Goal: Information Seeking & Learning: Check status

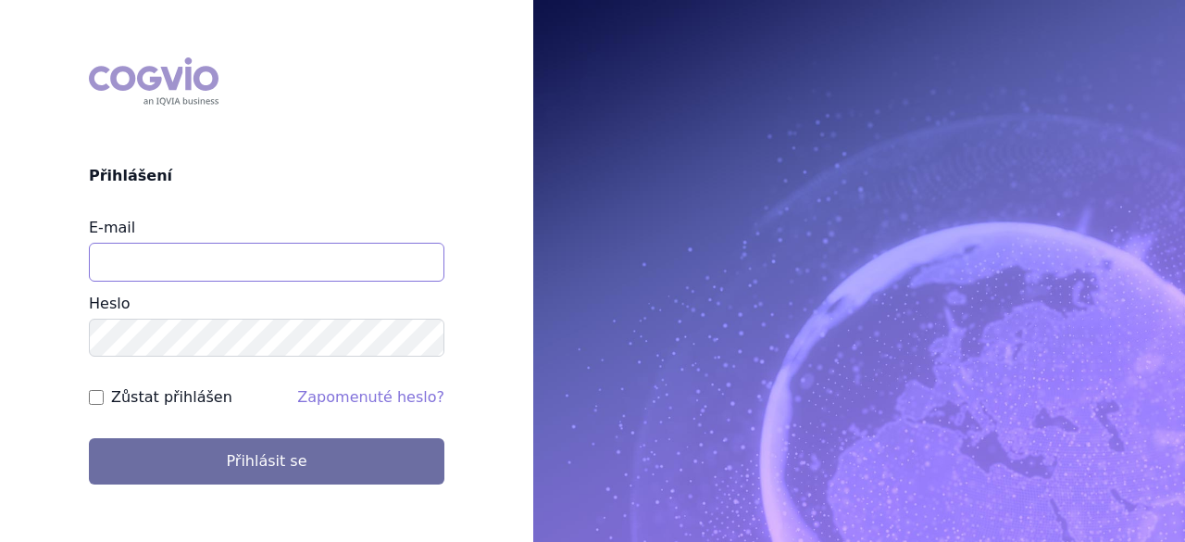
click at [355, 268] on input "E-mail" at bounding box center [267, 262] width 356 height 39
type input "pavla.opatrna@astrazeneca.com"
click at [89, 438] on button "Přihlásit se" at bounding box center [267, 461] width 356 height 46
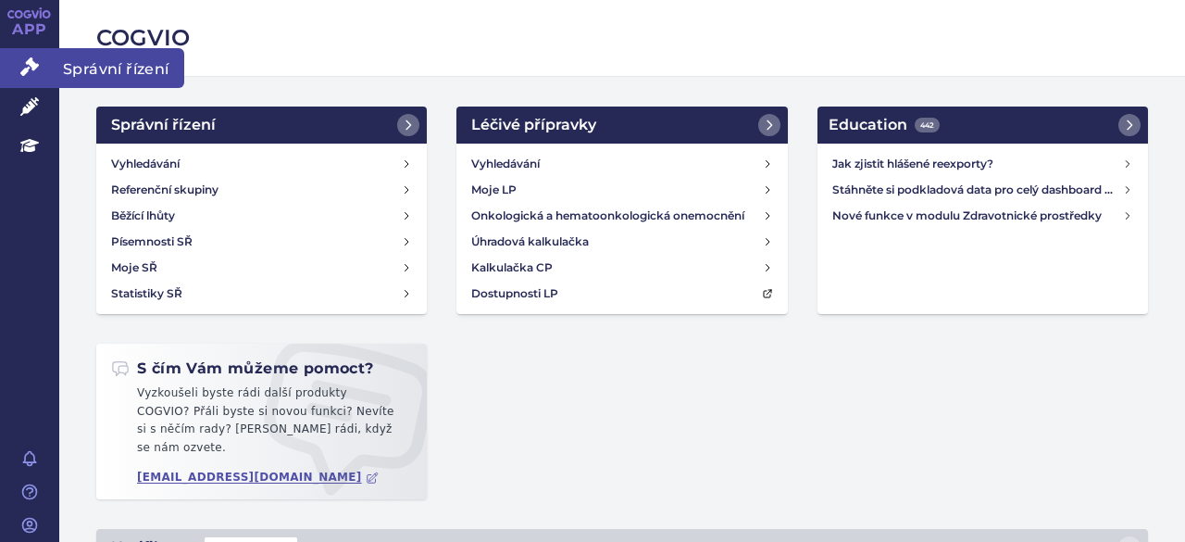
click at [14, 69] on link "Správní řízení" at bounding box center [29, 67] width 59 height 39
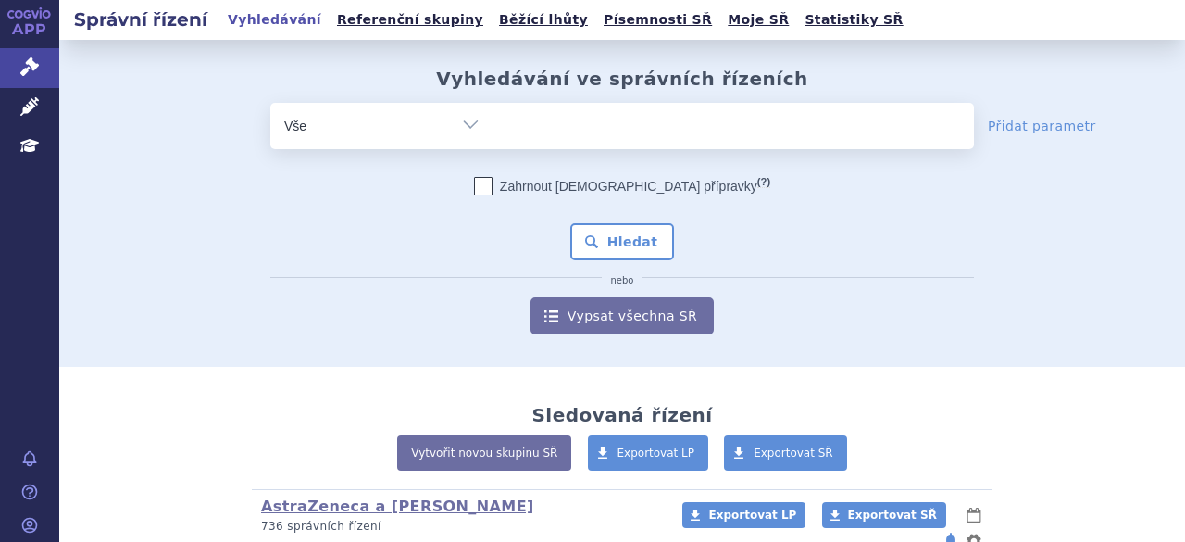
click at [543, 121] on ul at bounding box center [734, 122] width 481 height 39
click at [494, 121] on select at bounding box center [493, 125] width 1 height 46
paste input "SUKLS286395/2025"
type input "SUKLS286395/2025"
select select "SUKLS286395/2025"
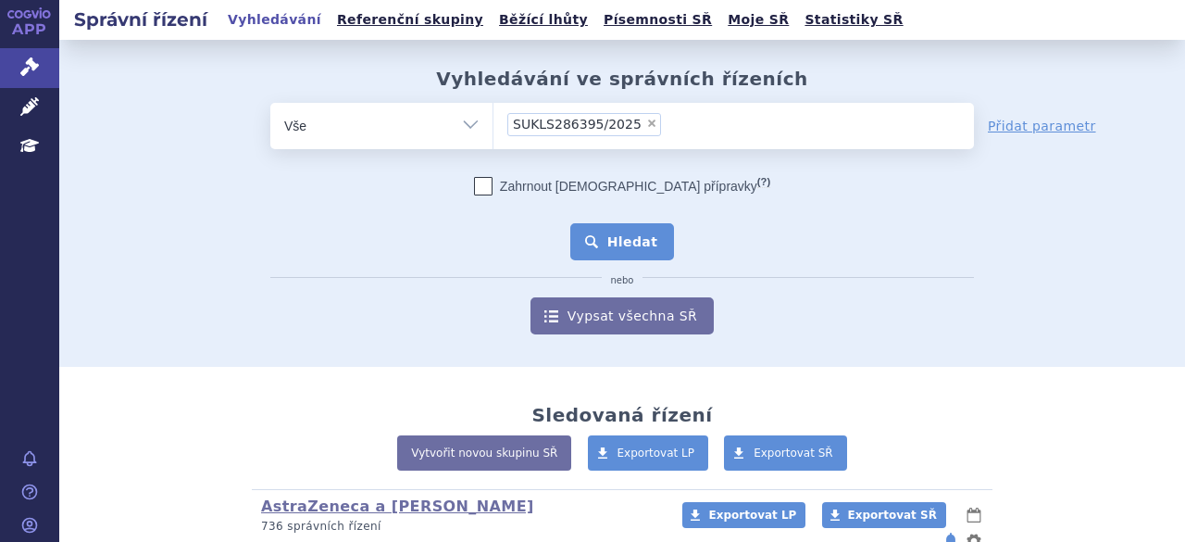
click at [650, 238] on button "Hledat" at bounding box center [622, 241] width 105 height 37
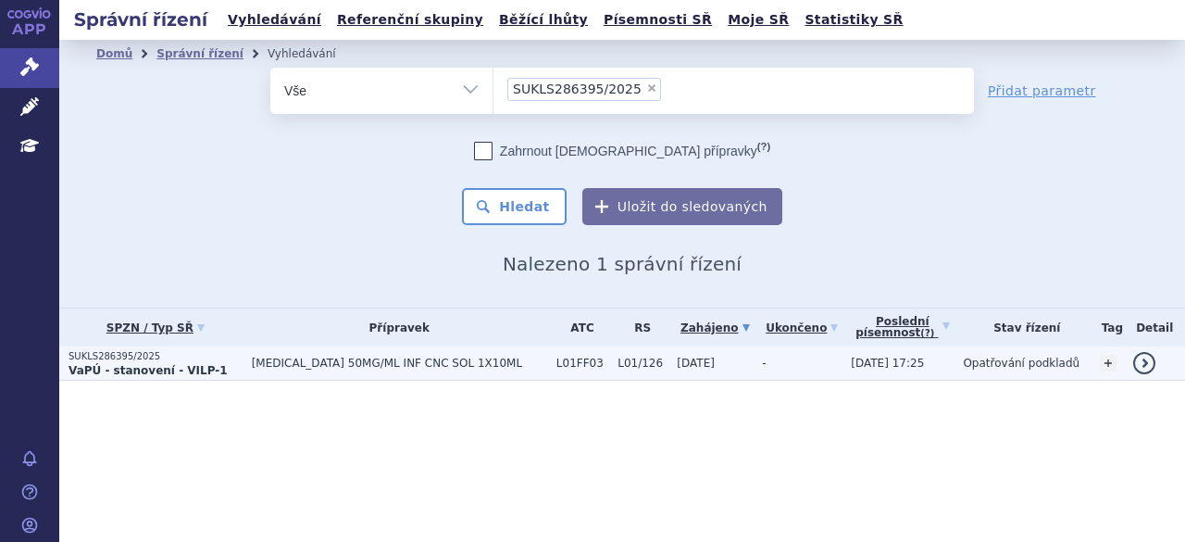
click at [281, 370] on td "IMFINZI 50MG/ML INF CNC SOL 1X10ML" at bounding box center [395, 363] width 305 height 34
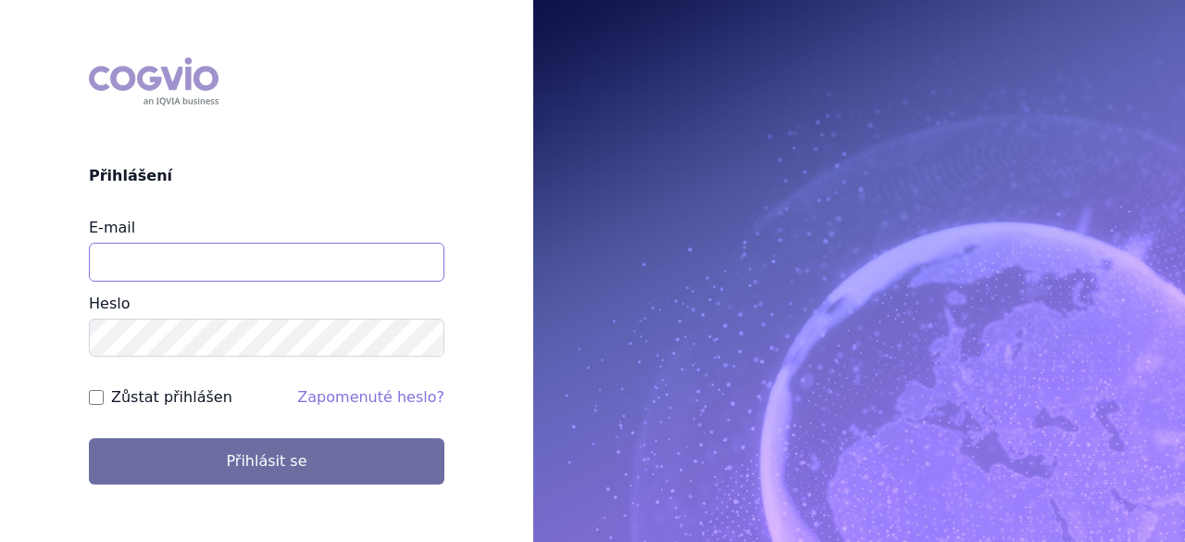
click at [252, 255] on input "E-mail" at bounding box center [267, 262] width 356 height 39
type input "[EMAIL_ADDRESS][DOMAIN_NAME]"
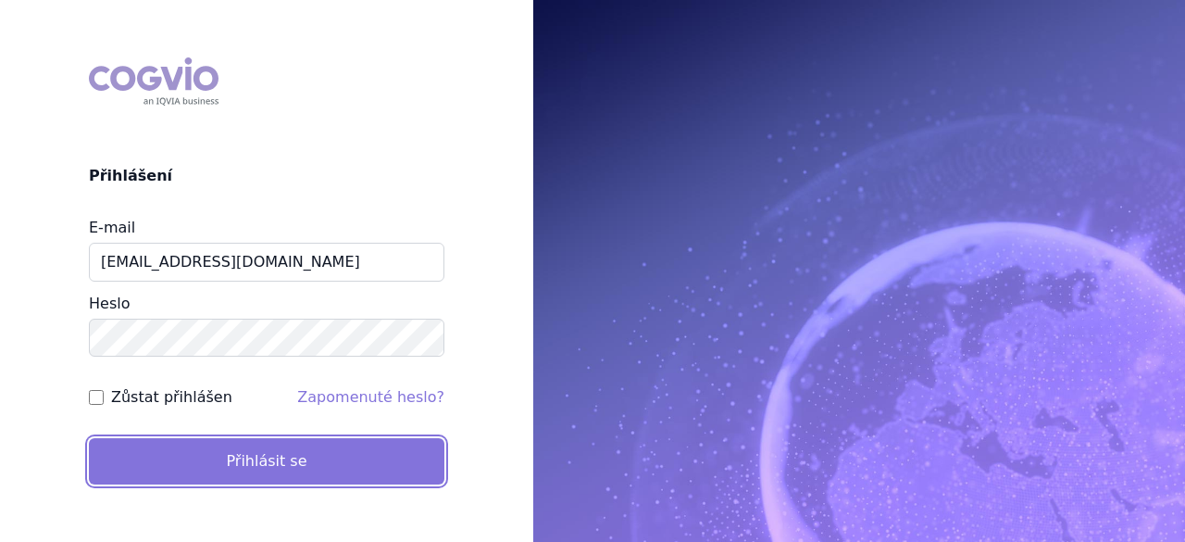
click at [350, 471] on button "Přihlásit se" at bounding box center [267, 461] width 356 height 46
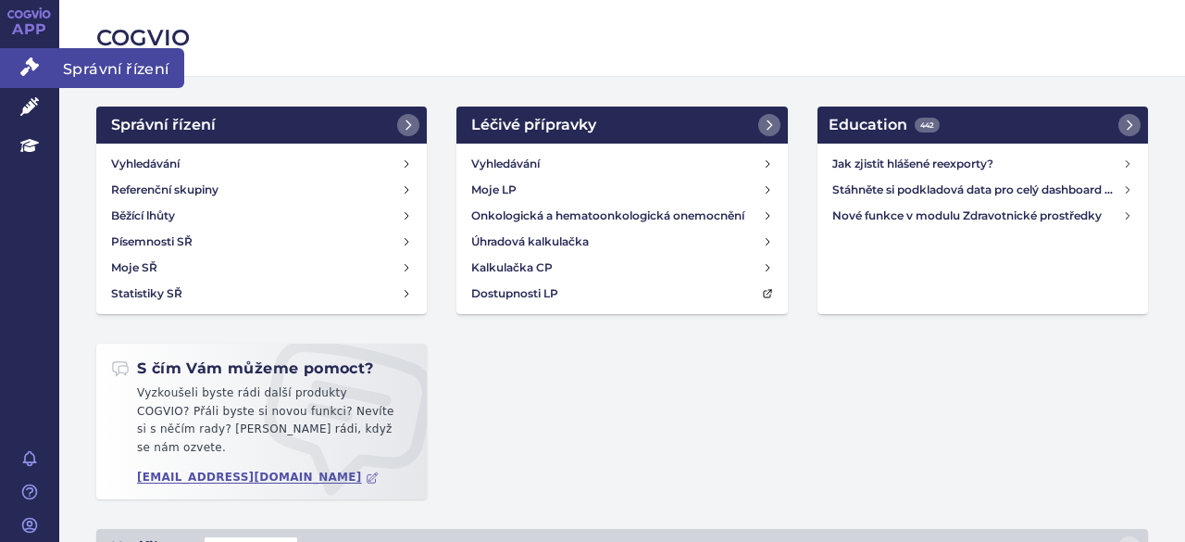
click at [27, 62] on icon at bounding box center [29, 66] width 19 height 19
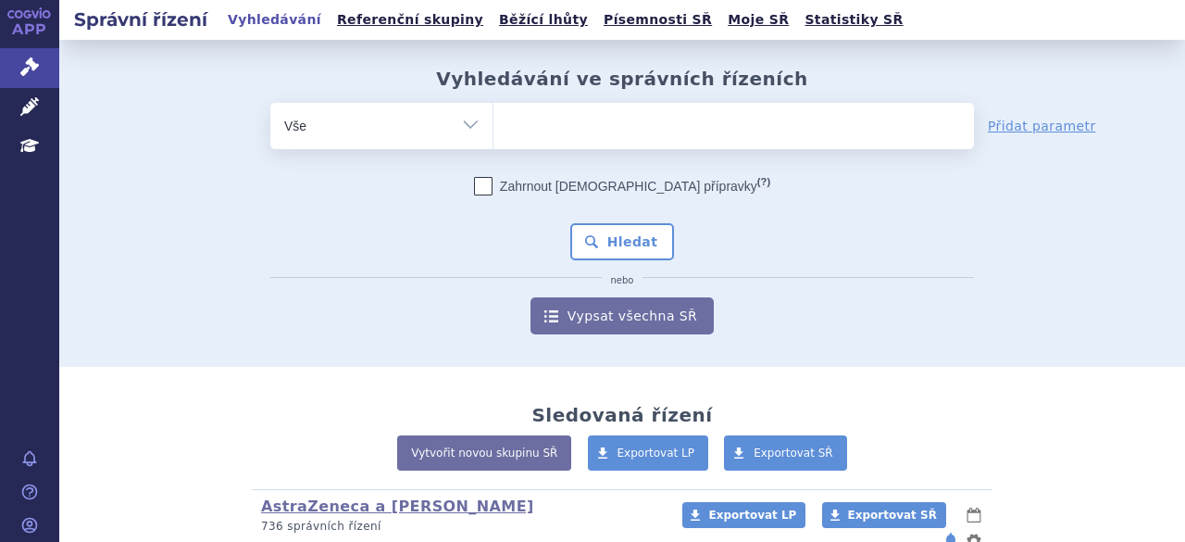
type input "SUKLS268019/2025"
select select "SUKLS268019/2025"
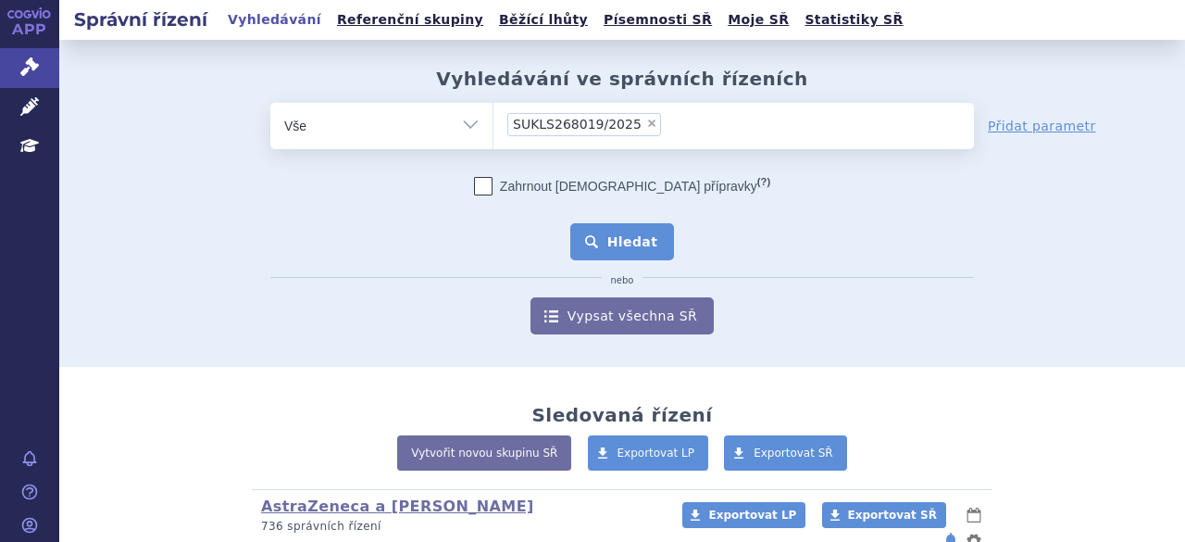
click at [632, 250] on button "Hledat" at bounding box center [622, 241] width 105 height 37
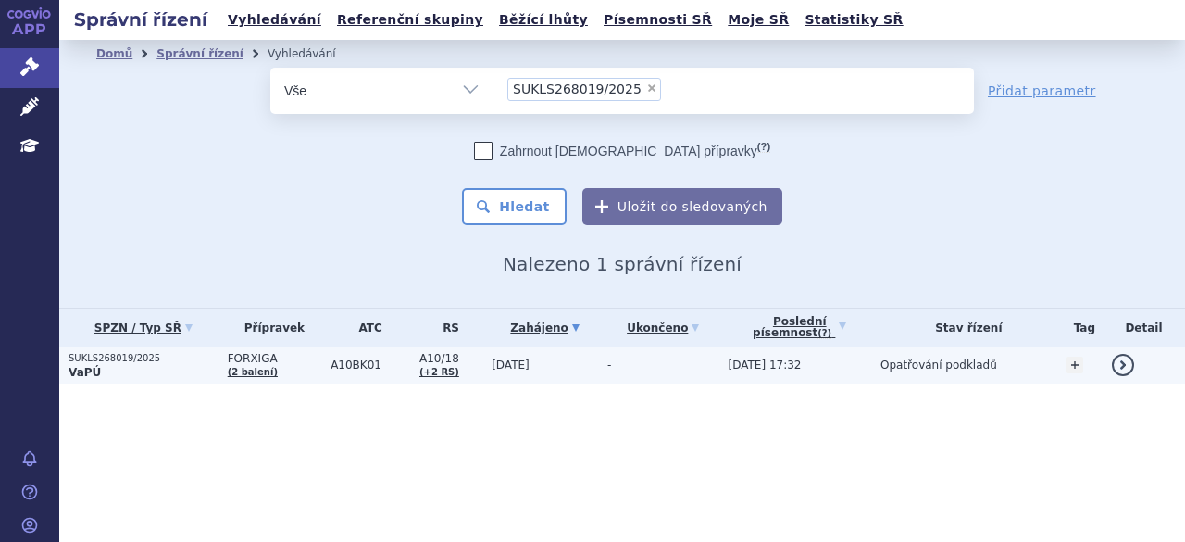
click at [148, 363] on p "SUKLS268019/2025" at bounding box center [144, 358] width 150 height 13
